Goal: Task Accomplishment & Management: Manage account settings

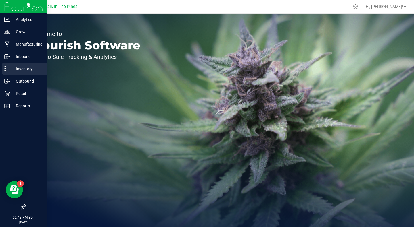
click at [23, 71] on p "Inventory" at bounding box center [27, 68] width 34 height 7
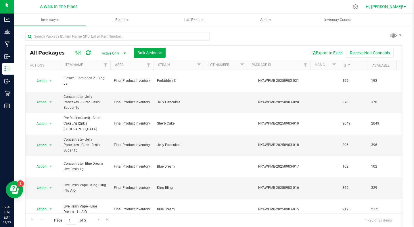
click at [392, 9] on link "Hi, [PERSON_NAME]!" at bounding box center [385, 7] width 45 height 6
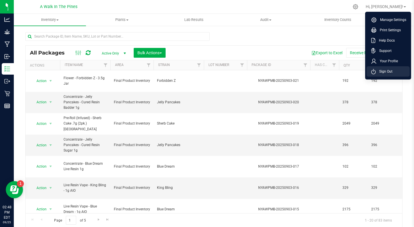
click at [387, 73] on span "Sign Out" at bounding box center [383, 72] width 17 height 6
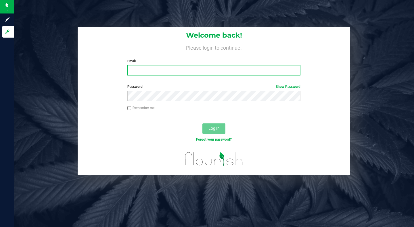
click at [203, 70] on input "Email" at bounding box center [213, 70] width 173 height 10
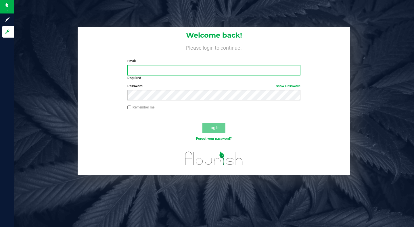
type input "[PERSON_NAME][EMAIL_ADDRESS][DOMAIN_NAME]"
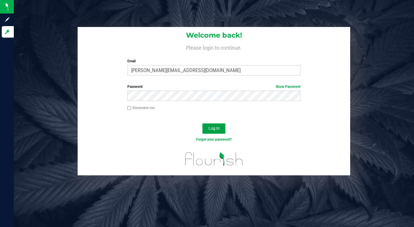
click at [217, 128] on span "Log In" at bounding box center [213, 128] width 11 height 5
